Goal: Obtain resource: Download file/media

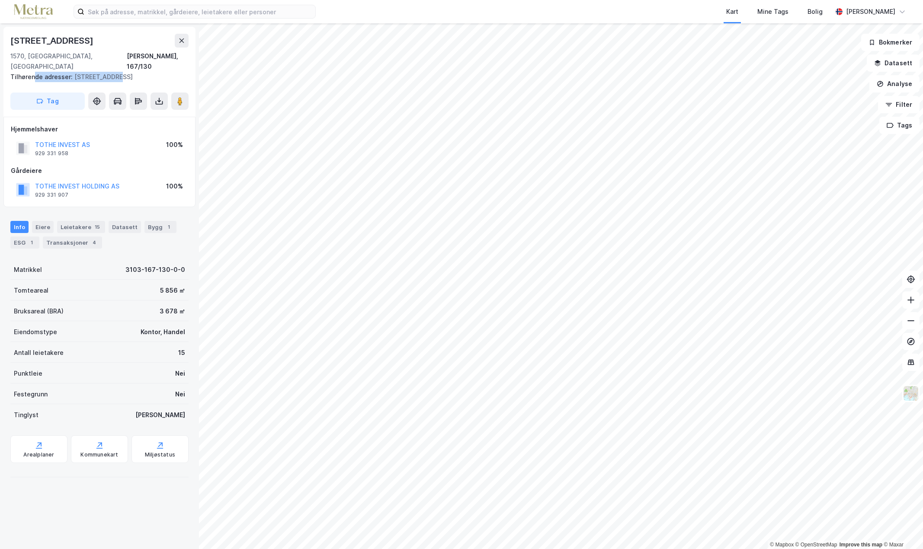
drag, startPoint x: 35, startPoint y: 68, endPoint x: 113, endPoint y: 70, distance: 78.7
click at [112, 72] on div "Tilhørende adresser: Tørkoppveien 12" at bounding box center [95, 77] width 171 height 10
click at [112, 70] on div at bounding box center [112, 70] width 0 height 0
click at [112, 72] on div "Tilhørende adresser: Tørkoppveien 12" at bounding box center [95, 77] width 171 height 10
click at [158, 97] on icon at bounding box center [159, 101] width 9 height 9
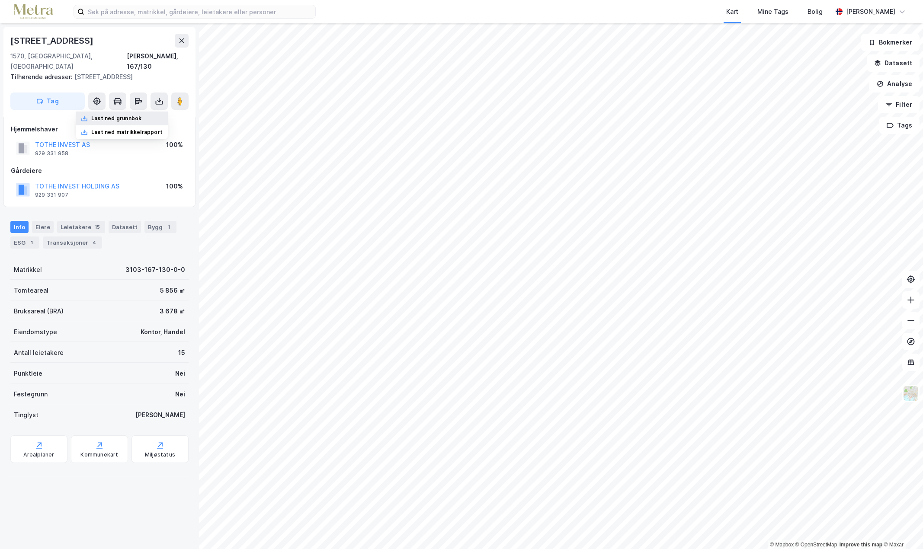
click at [121, 115] on div "Last ned grunnbok" at bounding box center [116, 118] width 50 height 7
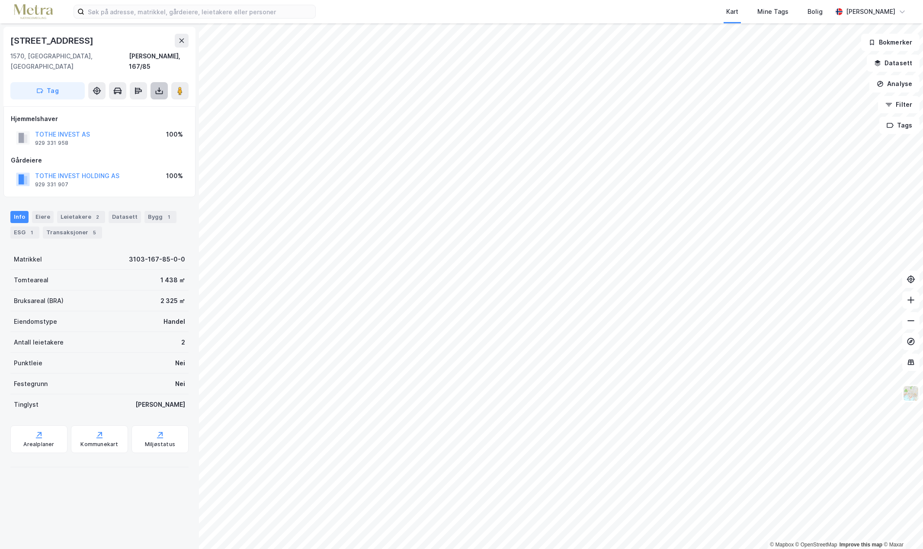
click at [163, 86] on icon at bounding box center [159, 90] width 9 height 9
click at [126, 102] on div "Last ned grunnbok" at bounding box center [122, 108] width 92 height 14
click at [131, 118] on div "Last ned matrikkelrapport" at bounding box center [126, 121] width 71 height 7
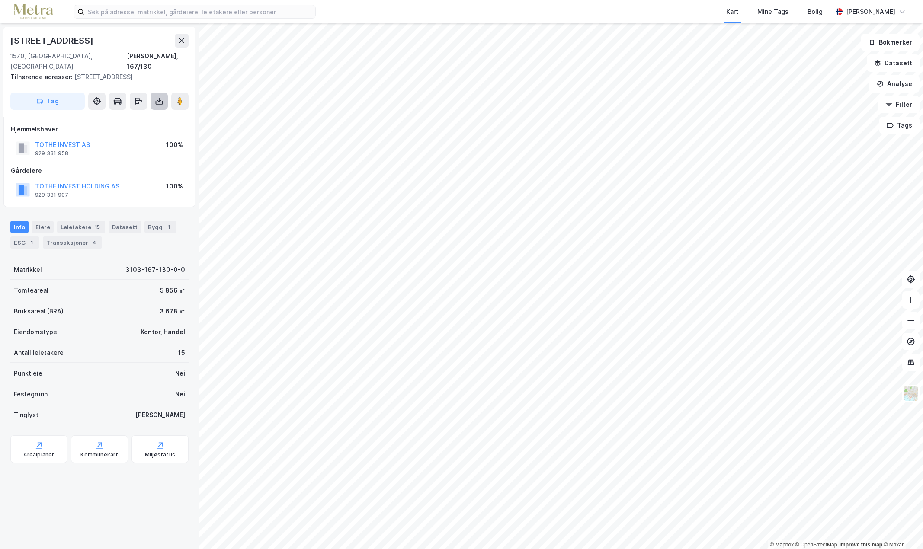
click at [156, 97] on icon at bounding box center [159, 101] width 9 height 9
click at [123, 129] on div "Last ned matrikkelrapport" at bounding box center [126, 132] width 71 height 7
click at [417, 6] on div "Kart Mine Tags Bolig" at bounding box center [594, 11] width 475 height 23
